Goal: Navigation & Orientation: Understand site structure

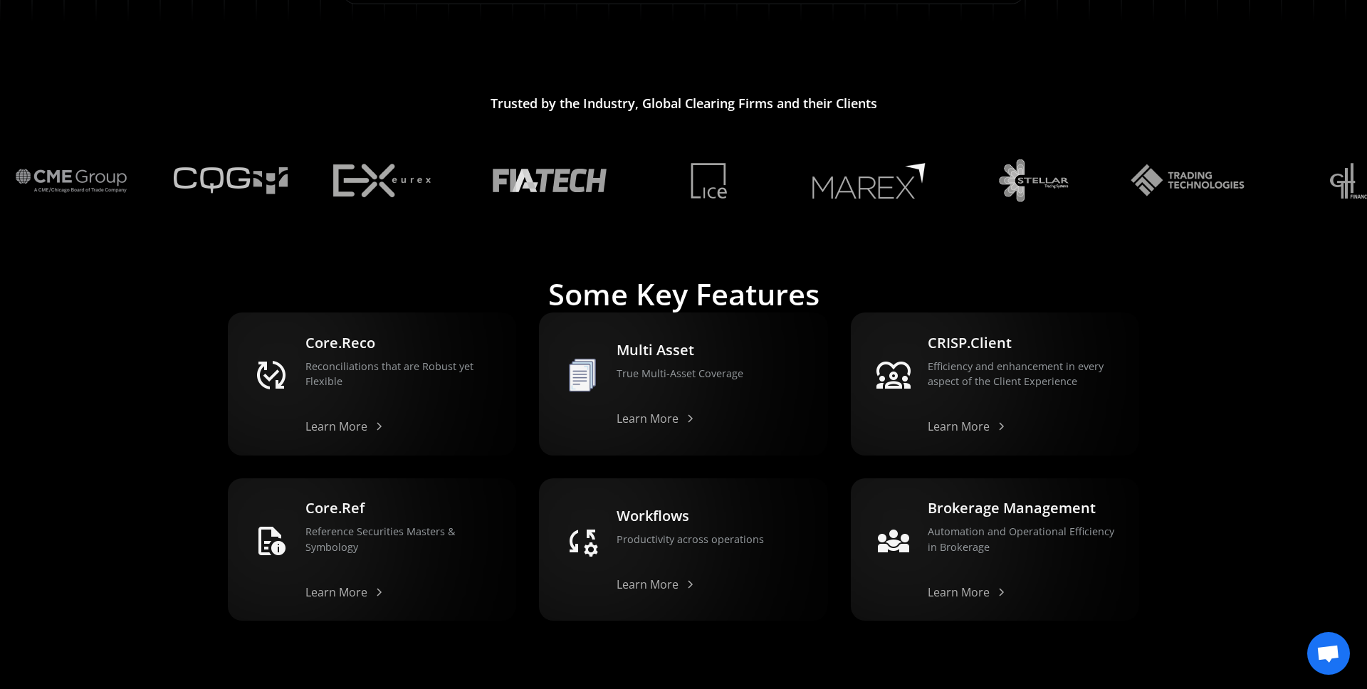
scroll to position [1260, 0]
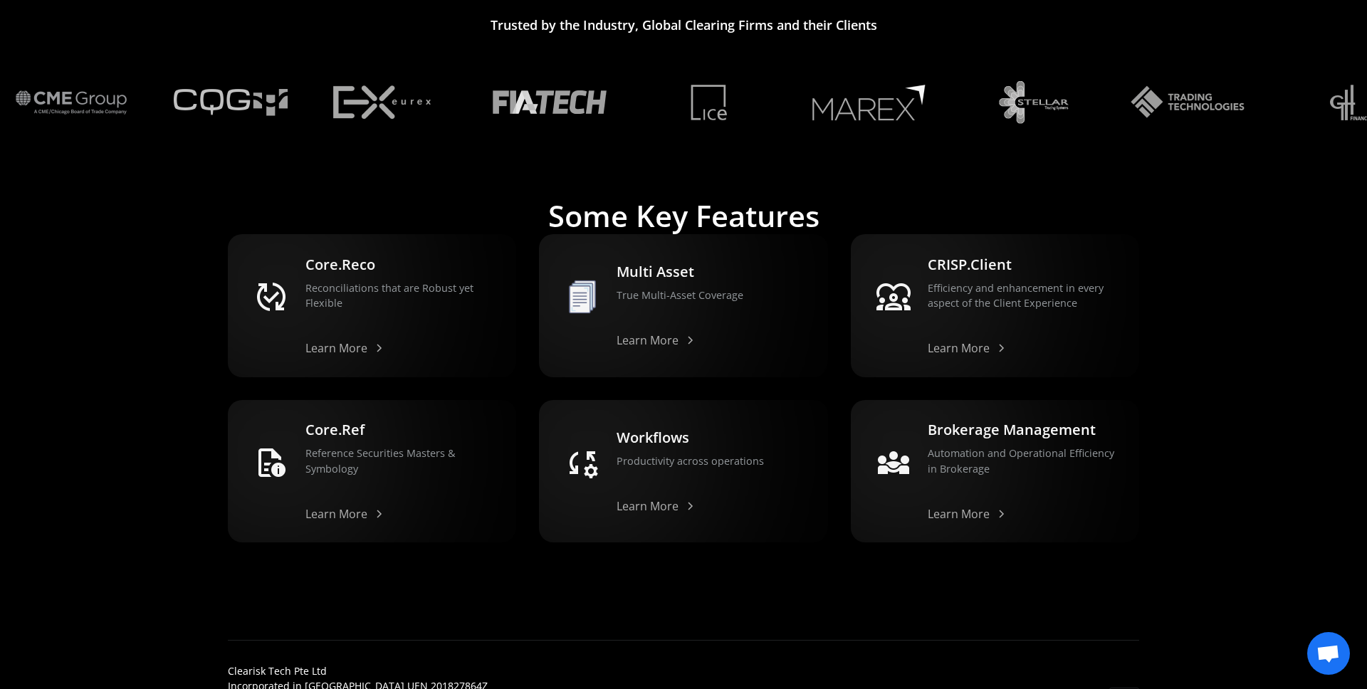
click at [1325, 653] on span "Open chat" at bounding box center [1327, 655] width 23 height 20
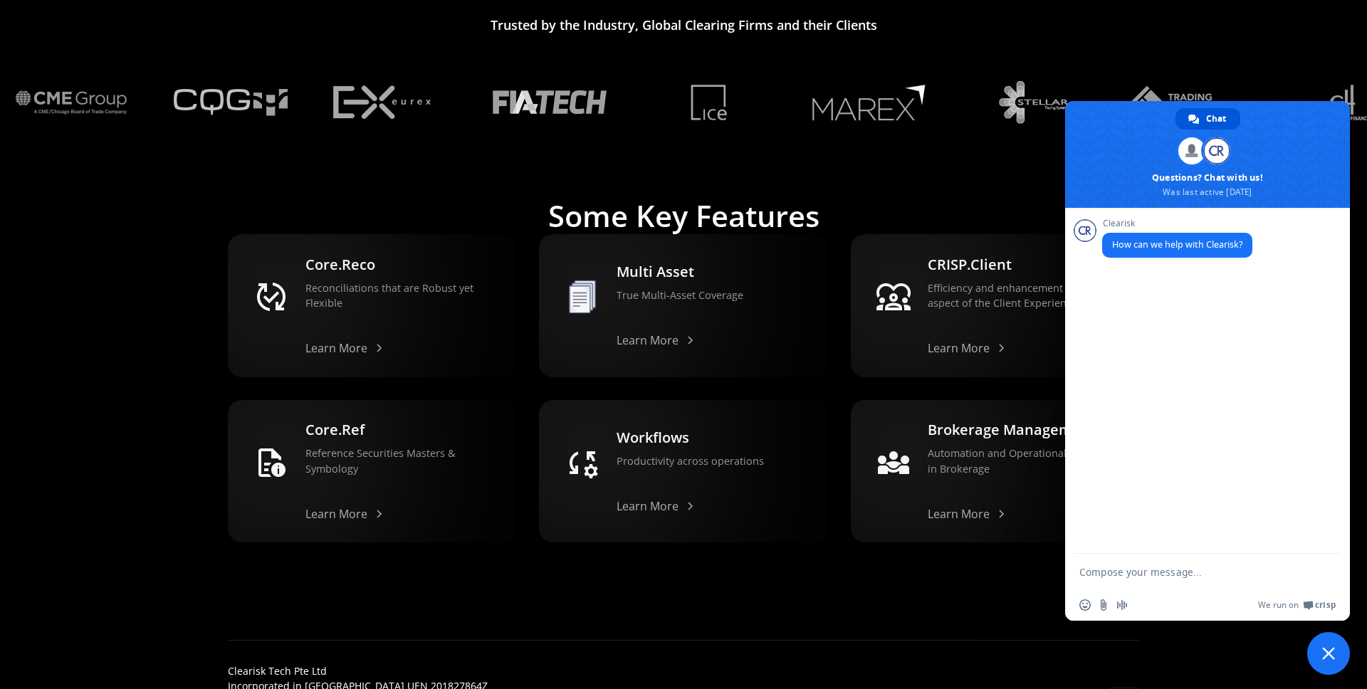
click at [1324, 651] on span "Close chat" at bounding box center [1328, 653] width 13 height 13
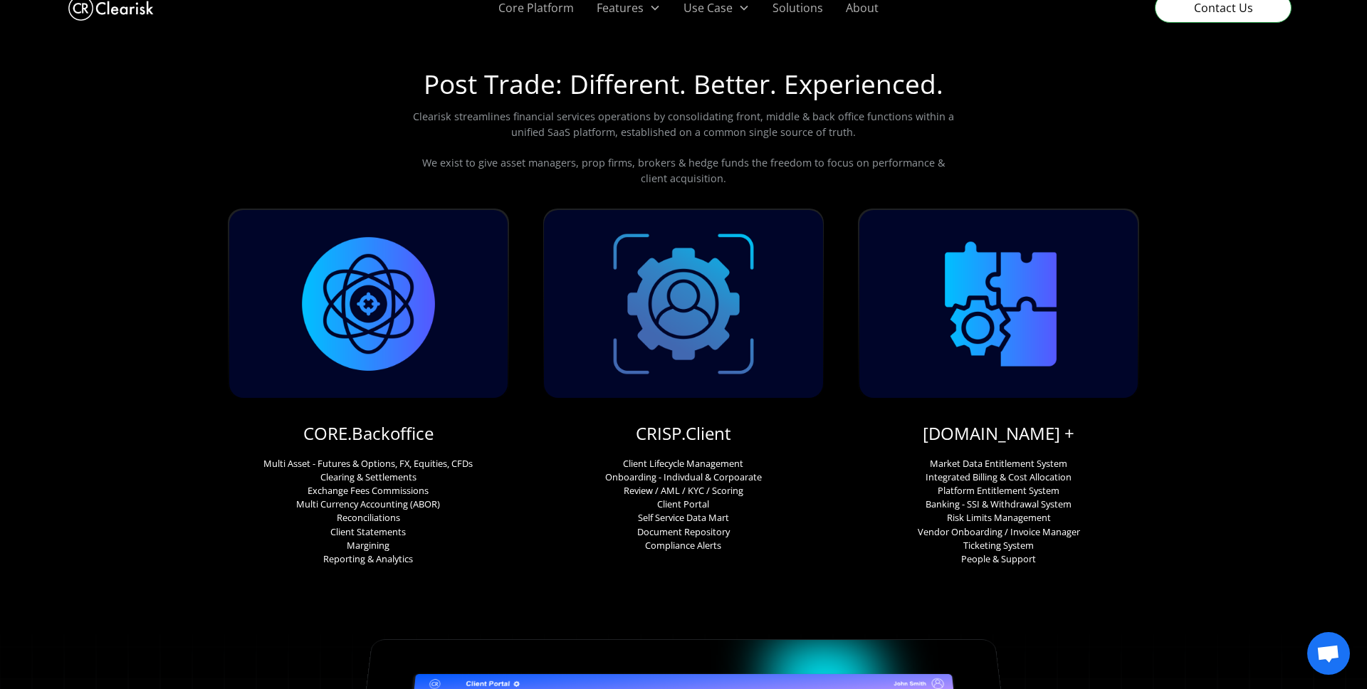
scroll to position [0, 0]
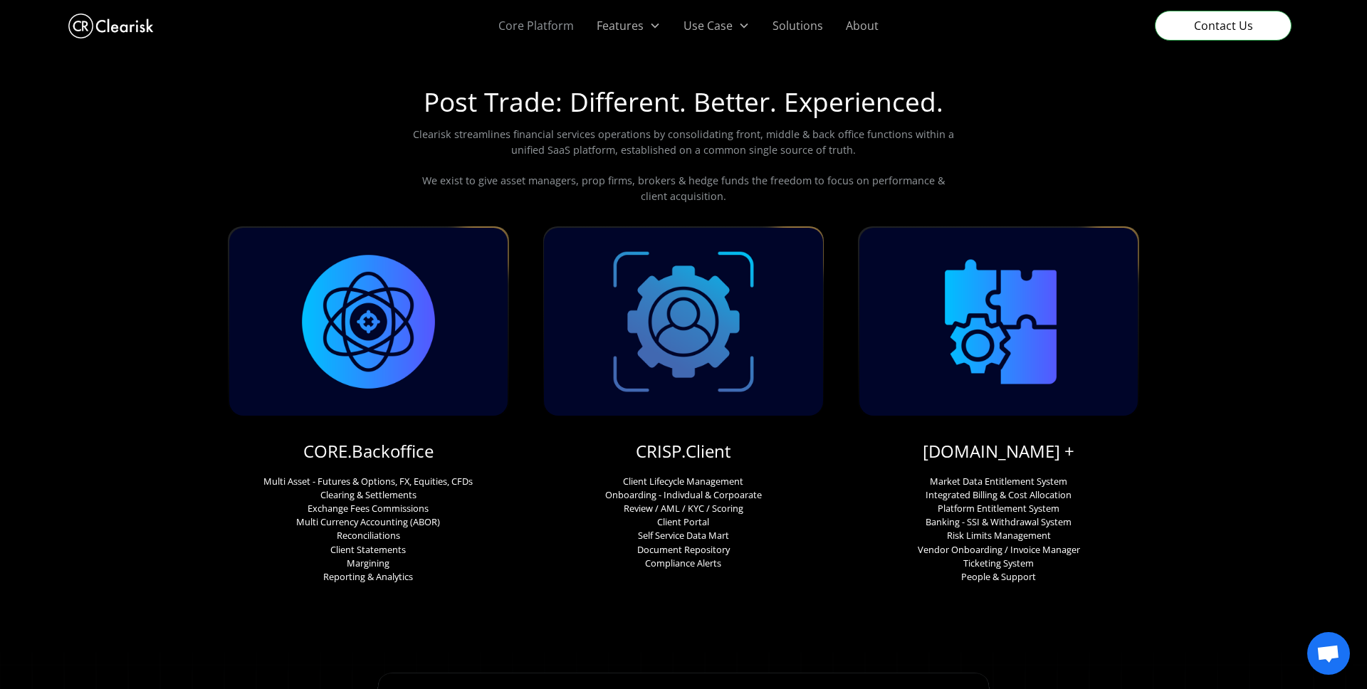
click at [552, 22] on link "Core Platform" at bounding box center [536, 25] width 98 height 51
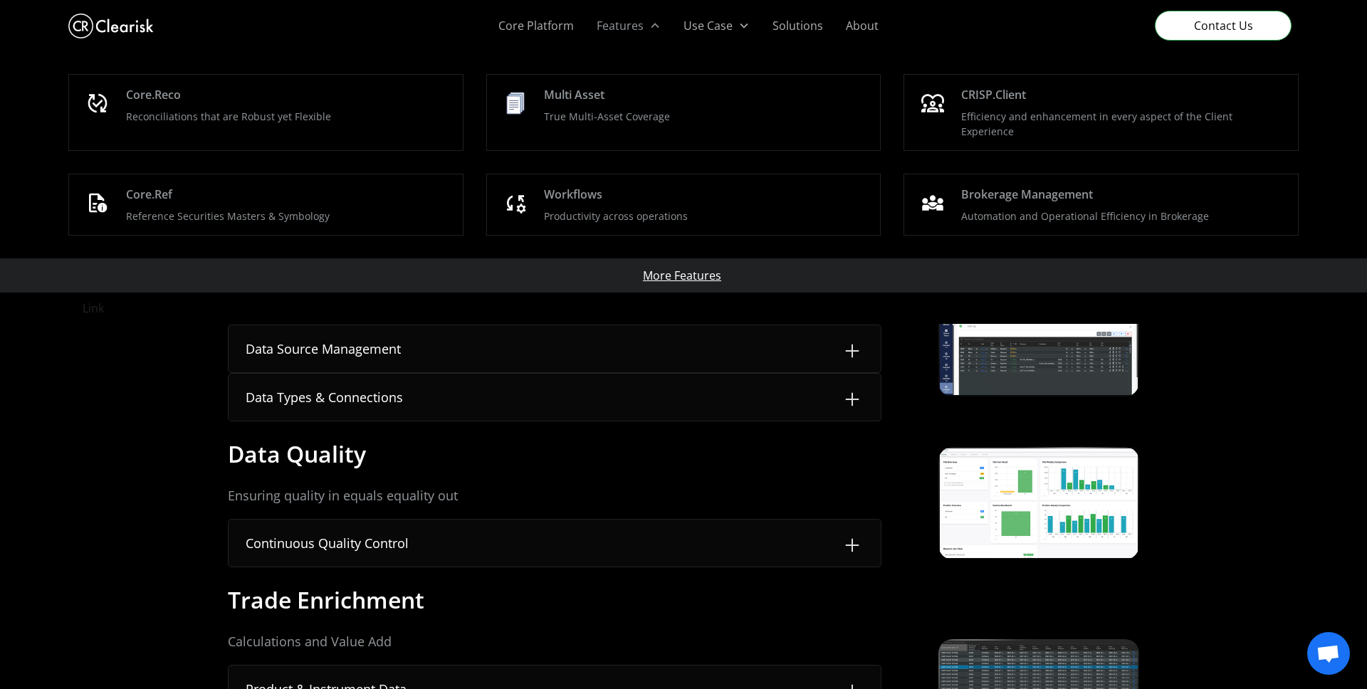
click at [639, 30] on div "Features" at bounding box center [620, 25] width 47 height 17
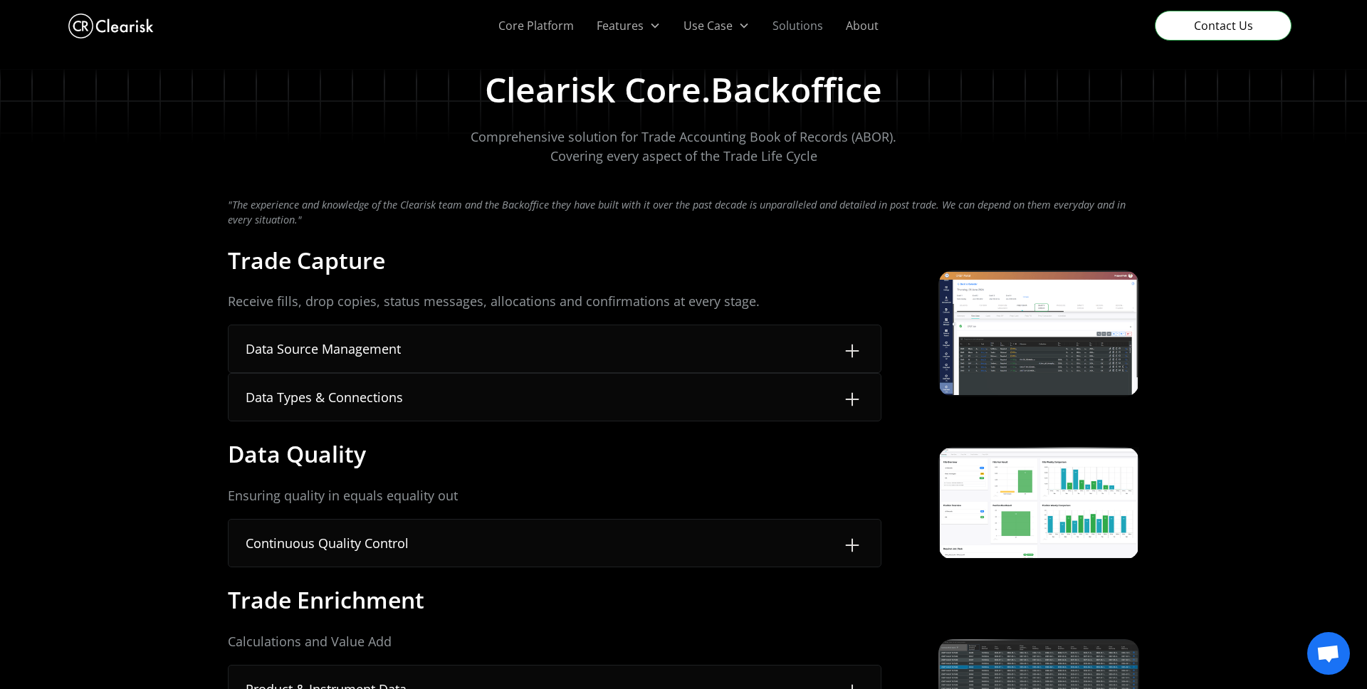
click at [810, 20] on link "Solutions" at bounding box center [797, 25] width 73 height 51
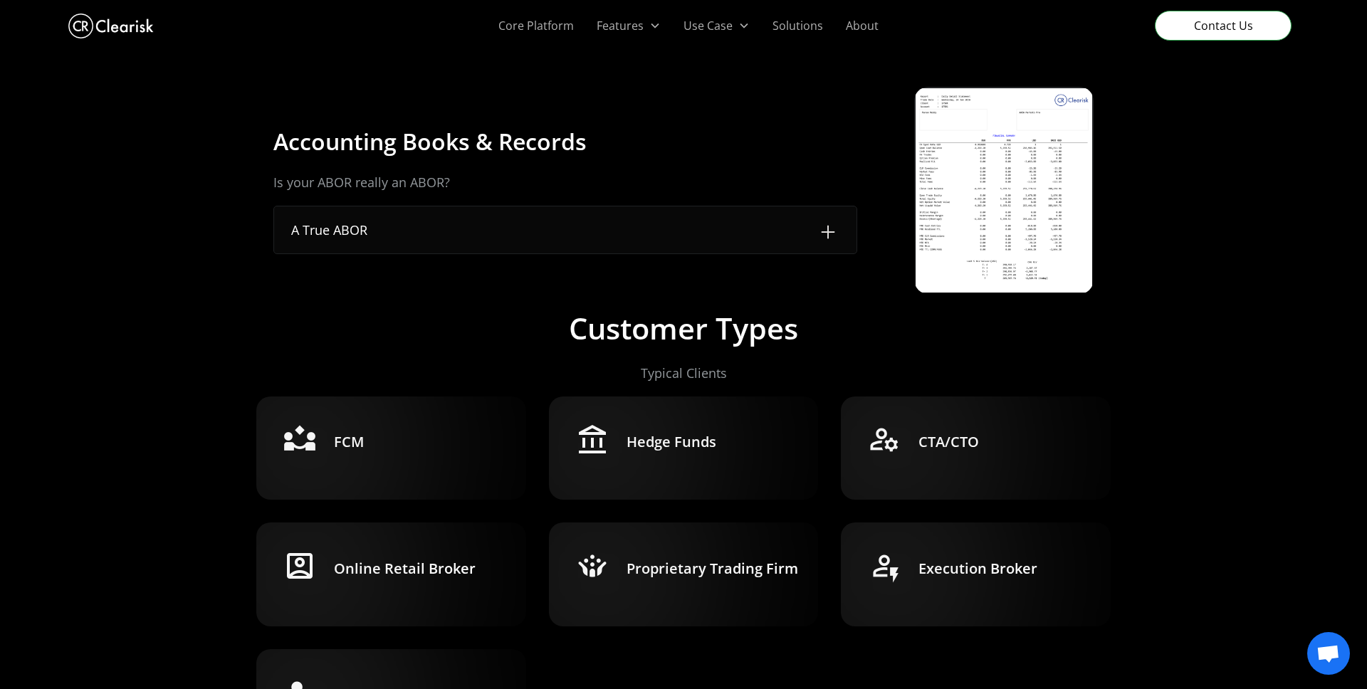
click at [824, 231] on img at bounding box center [828, 232] width 23 height 23
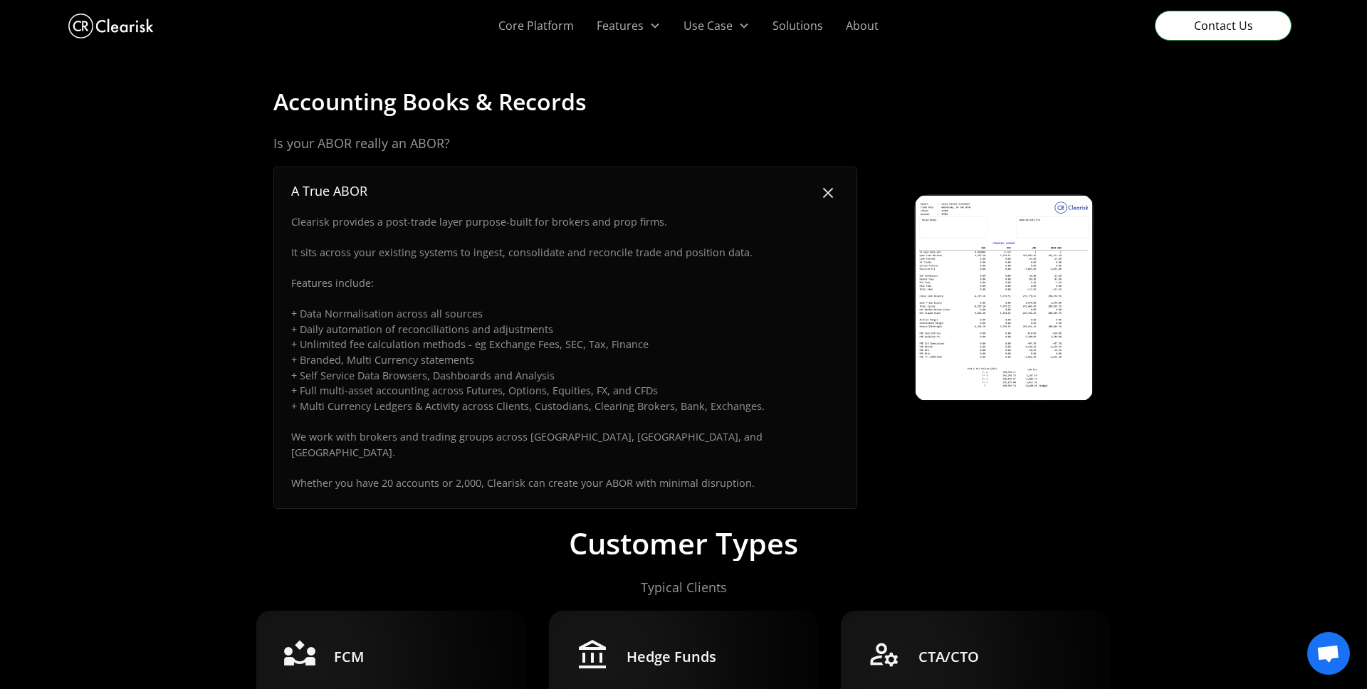
click at [827, 189] on img at bounding box center [828, 193] width 32 height 32
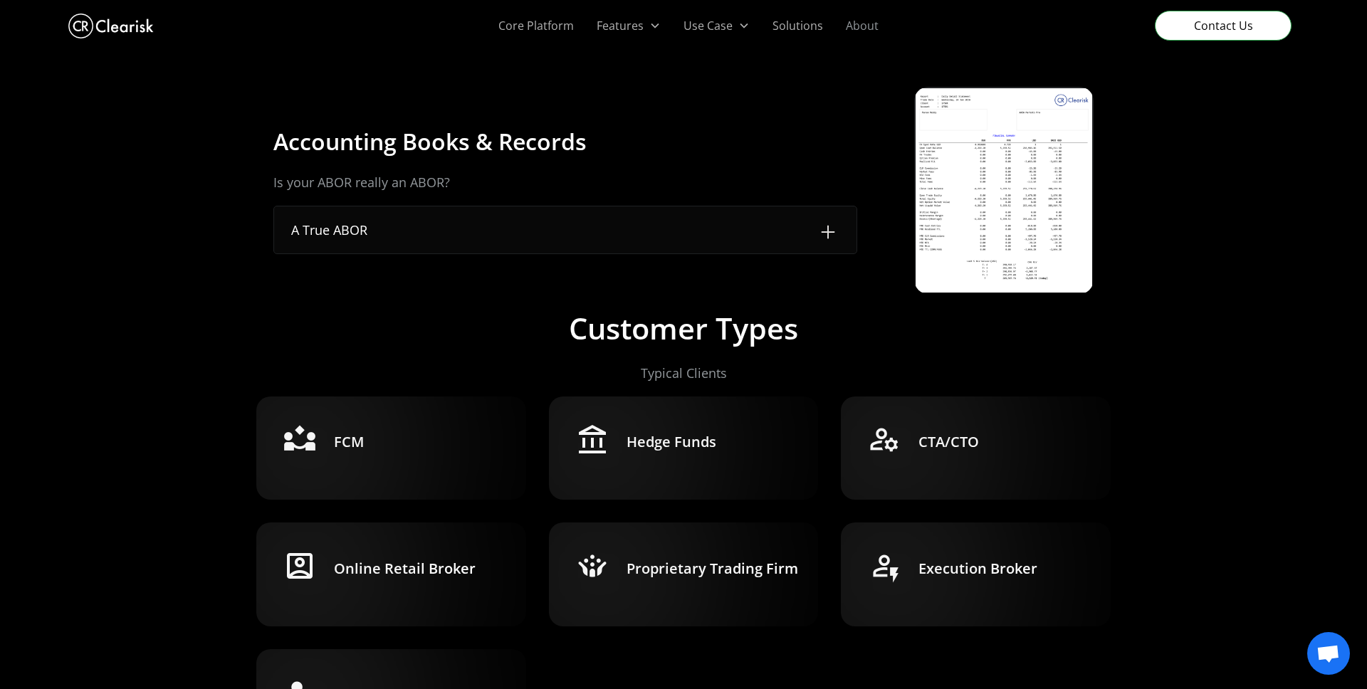
click at [858, 23] on link "About" at bounding box center [862, 25] width 56 height 51
